Goal: Task Accomplishment & Management: Complete application form

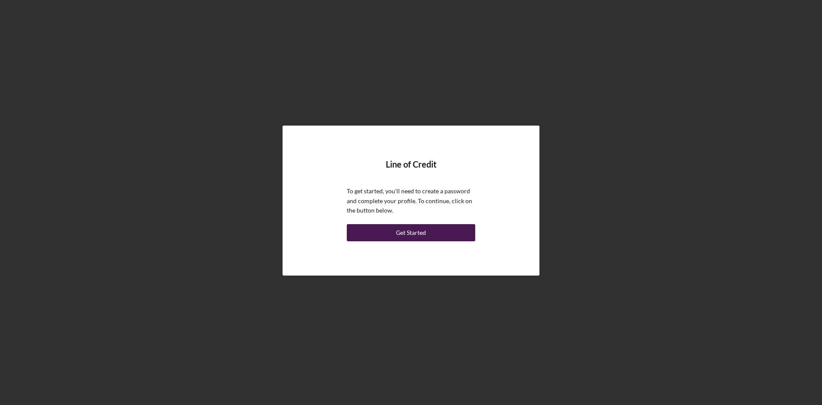
click at [410, 233] on div "Get Started" at bounding box center [411, 232] width 30 height 17
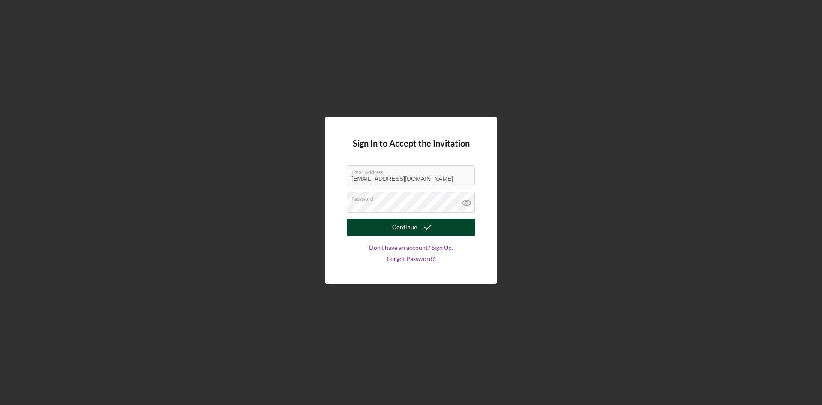
click at [409, 226] on div "Continue" at bounding box center [404, 226] width 25 height 17
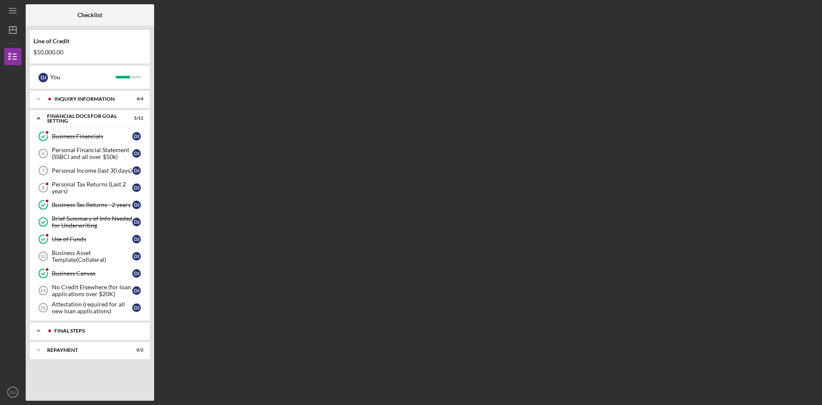
click at [39, 331] on polyline at bounding box center [38, 331] width 3 height 2
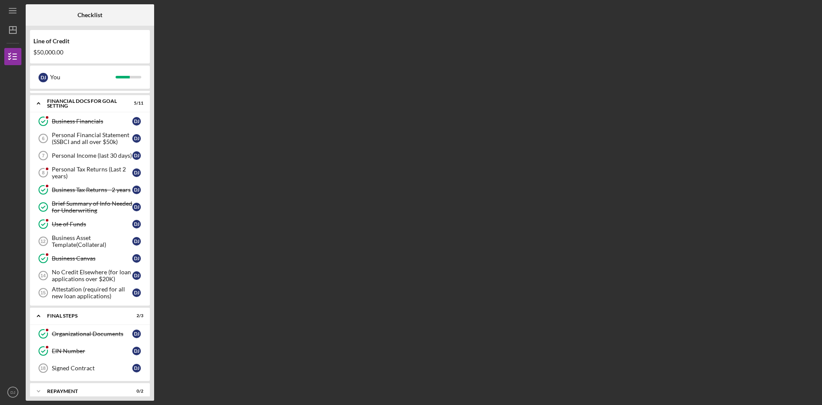
scroll to position [23, 0]
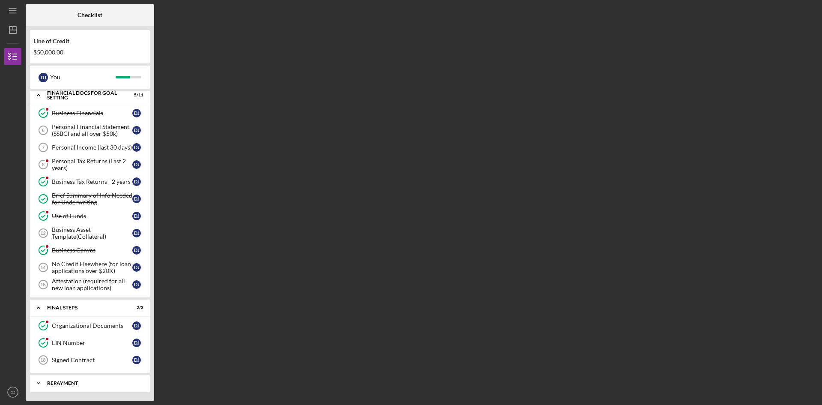
click at [39, 382] on polyline at bounding box center [38, 383] width 3 height 2
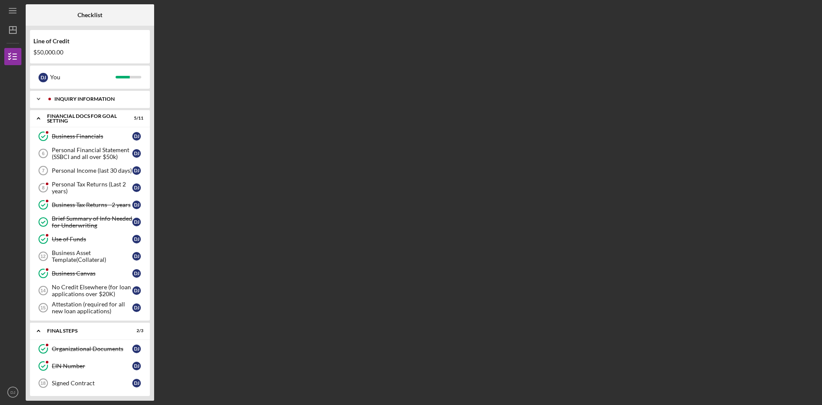
click at [39, 98] on icon "Icon/Expander" at bounding box center [38, 98] width 17 height 17
